Goal: Register for event/course

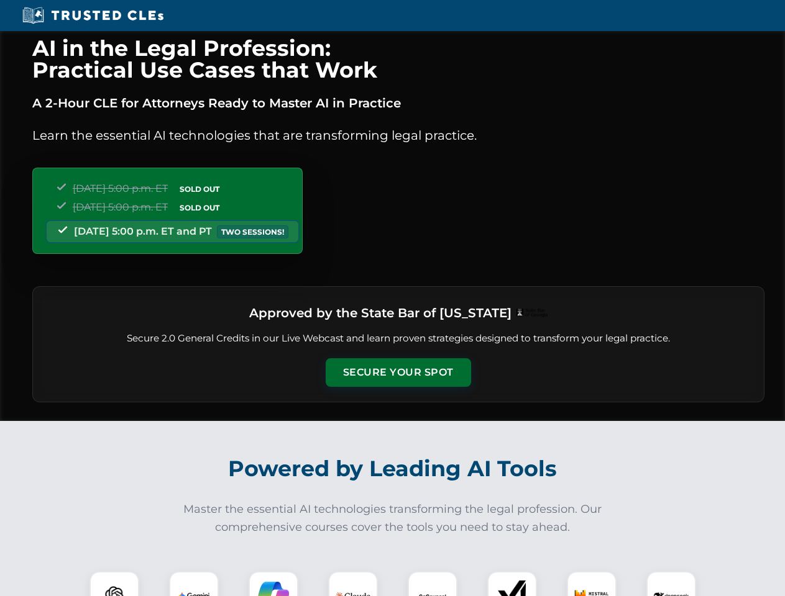
click at [398, 373] on button "Secure Your Spot" at bounding box center [398, 372] width 145 height 29
